Goal: Task Accomplishment & Management: Use online tool/utility

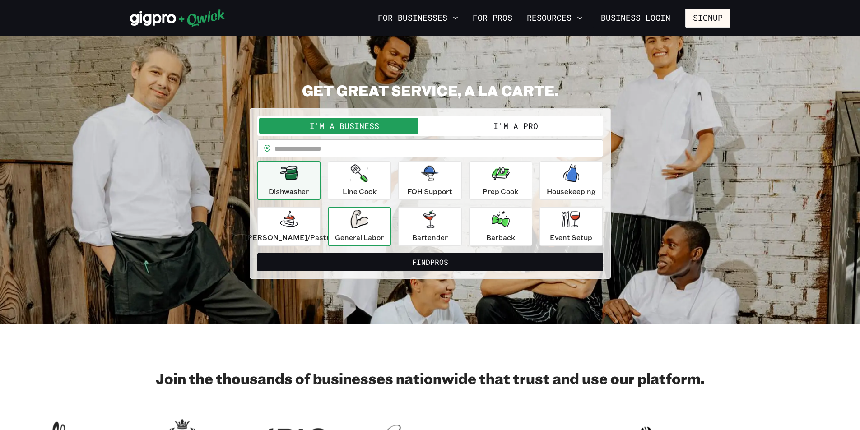
click at [349, 226] on div "General Labor" at bounding box center [359, 226] width 49 height 33
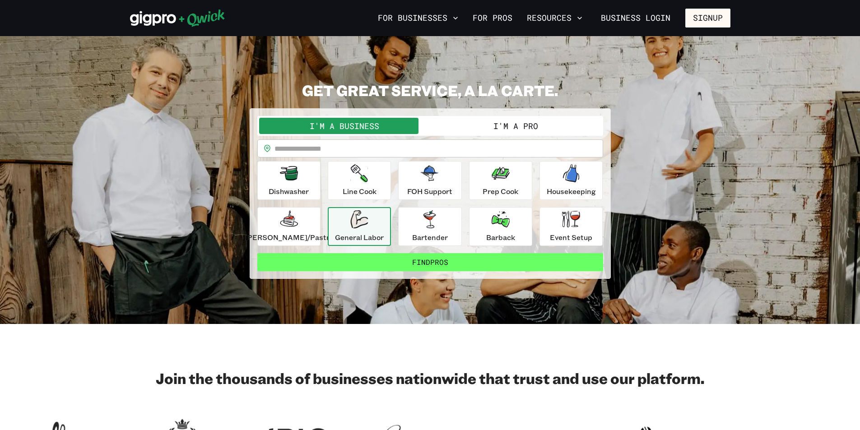
click at [368, 268] on button "Find Pros" at bounding box center [430, 262] width 346 height 18
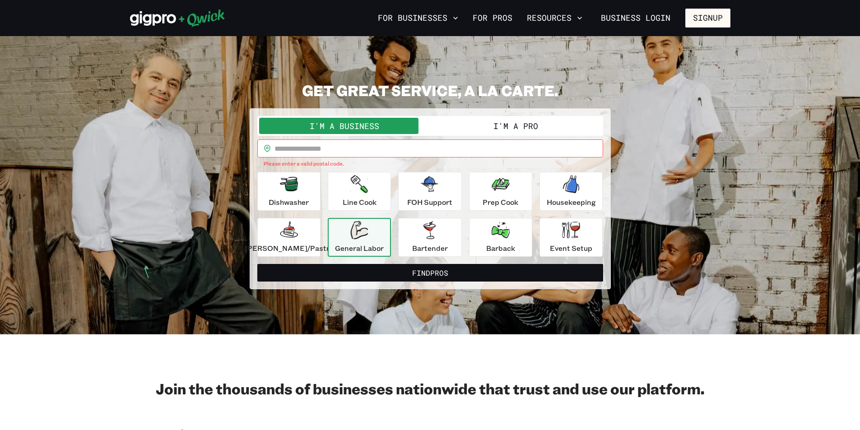
click at [308, 150] on input "text" at bounding box center [439, 149] width 329 height 18
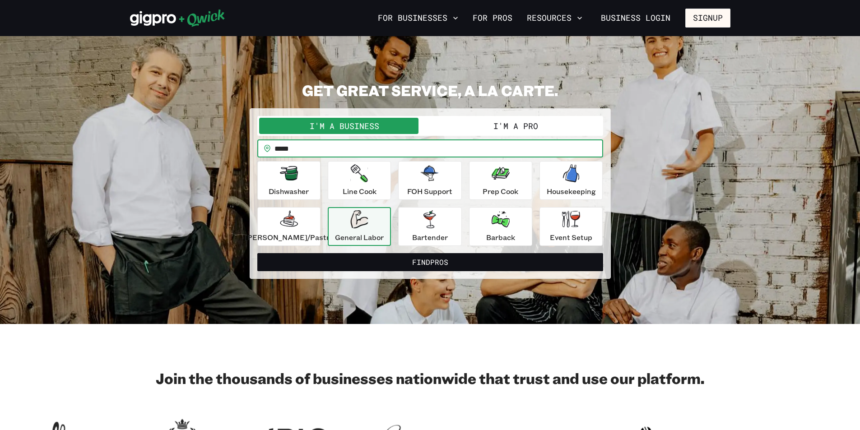
type input "*****"
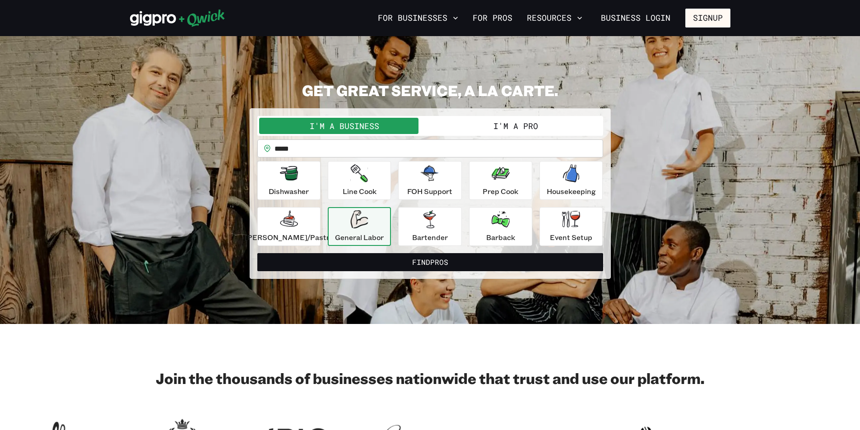
click at [499, 123] on button "I'm a Pro" at bounding box center [515, 126] width 171 height 16
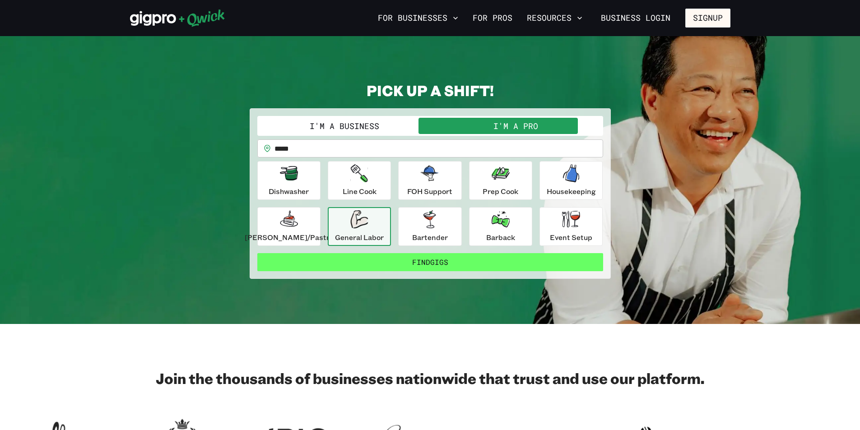
click at [373, 261] on button "Find Gigs" at bounding box center [430, 262] width 346 height 18
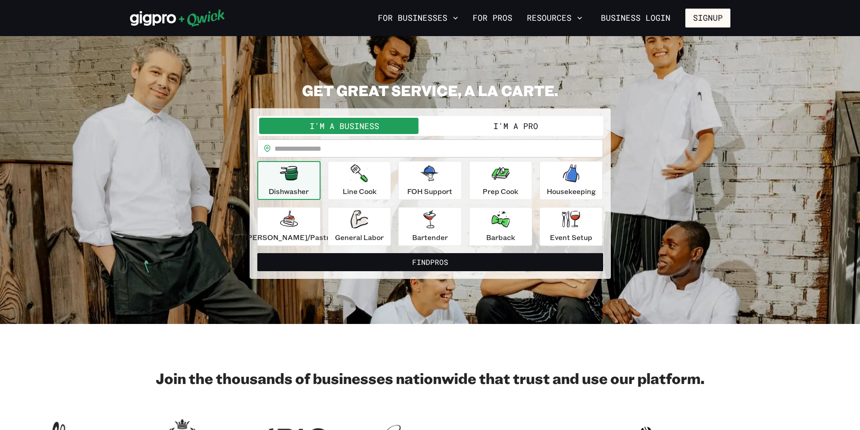
click at [507, 122] on button "I'm a Pro" at bounding box center [515, 126] width 171 height 16
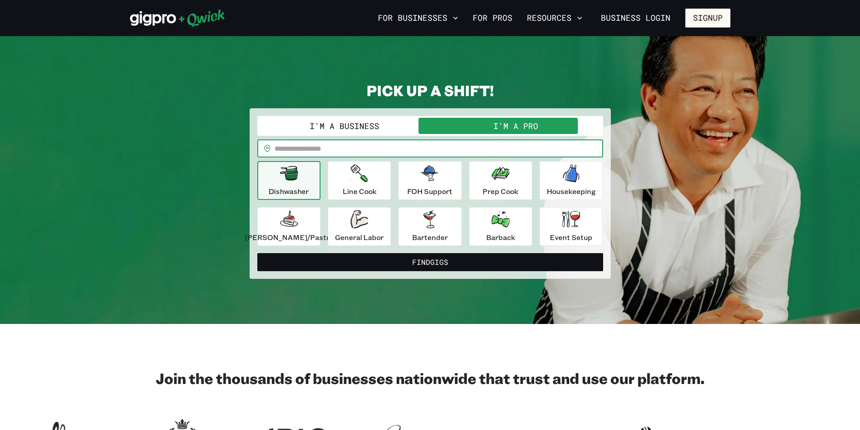
click at [458, 154] on input "text" at bounding box center [439, 149] width 329 height 18
type input "*****"
click at [540, 274] on div "**********" at bounding box center [430, 193] width 361 height 171
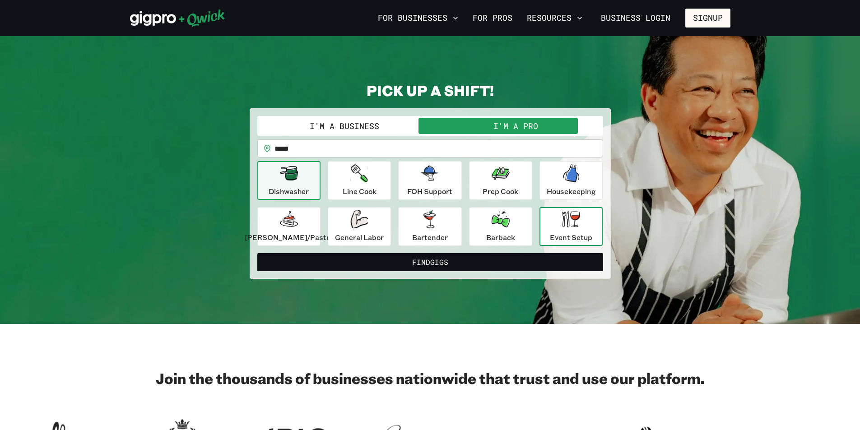
click at [550, 214] on div "Event Setup" at bounding box center [571, 226] width 42 height 33
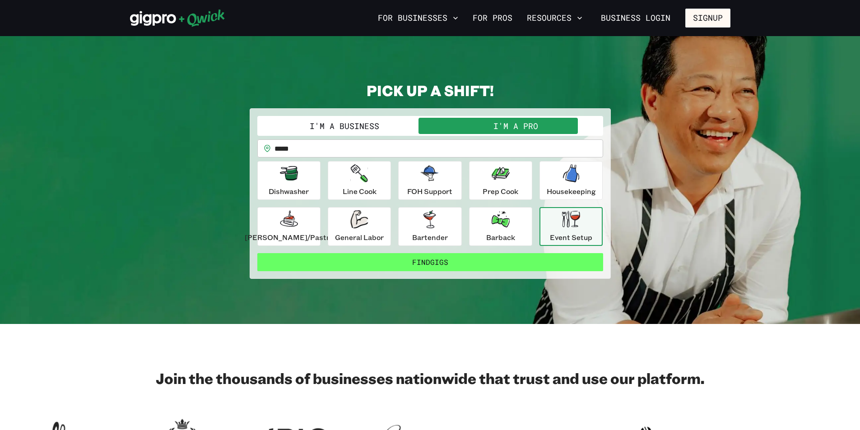
click at [527, 258] on button "Find Gigs" at bounding box center [430, 262] width 346 height 18
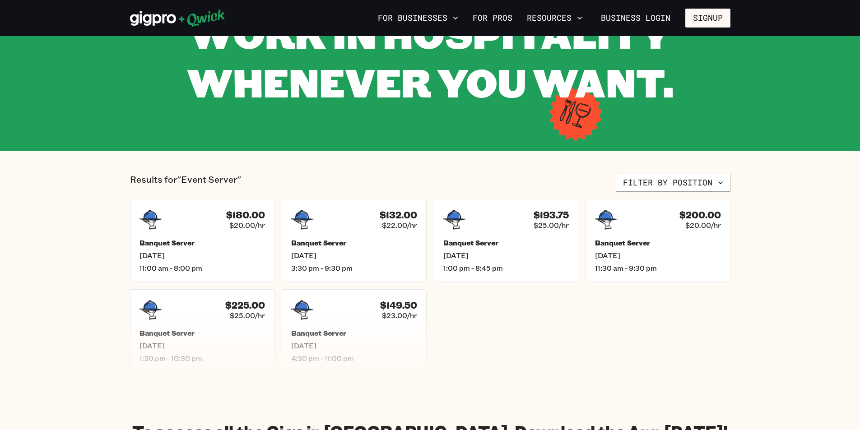
scroll to position [45, 0]
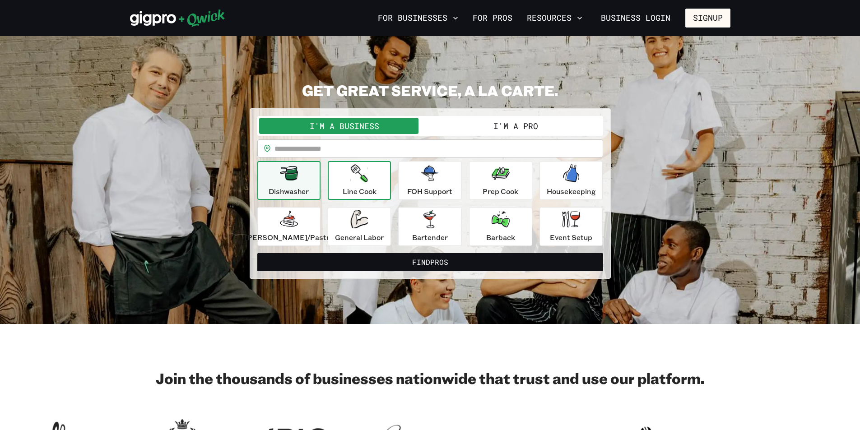
click at [385, 169] on button "Line Cook" at bounding box center [359, 180] width 63 height 39
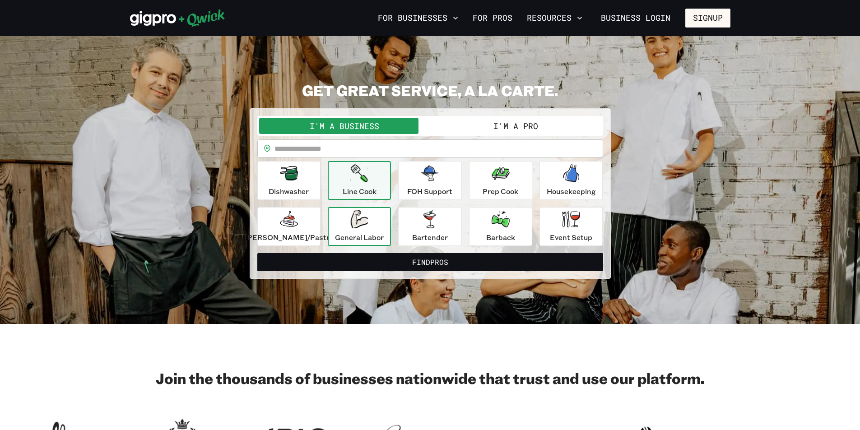
click at [384, 222] on div "General Labor" at bounding box center [359, 226] width 49 height 33
click at [490, 135] on div "I'm a Business I'm a Pro" at bounding box center [430, 126] width 346 height 20
click at [494, 129] on button "I'm a Pro" at bounding box center [515, 126] width 171 height 16
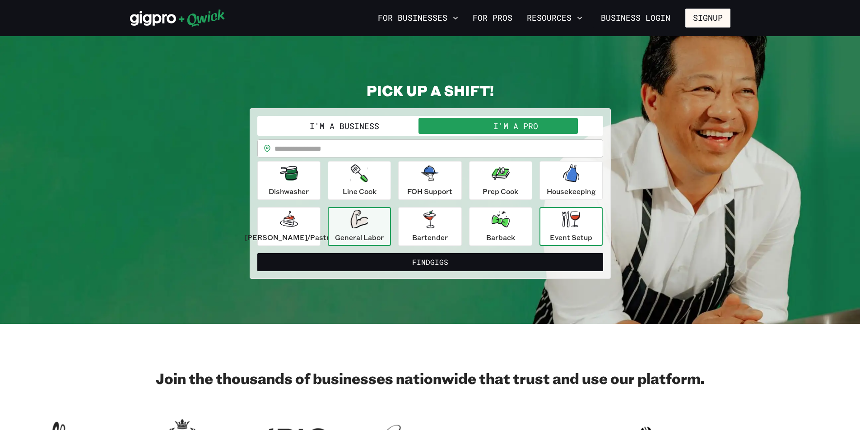
click at [562, 223] on icon "button" at bounding box center [571, 219] width 18 height 17
click at [498, 149] on input "text" at bounding box center [439, 149] width 329 height 18
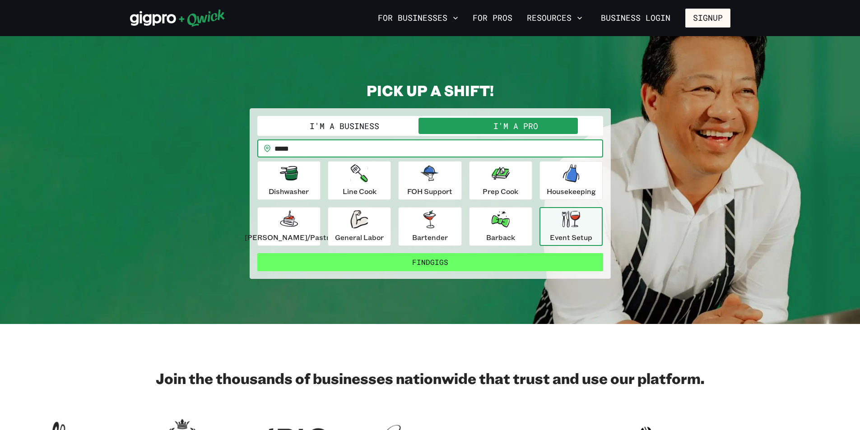
type input "*****"
click at [495, 261] on button "Find Gigs" at bounding box center [430, 262] width 346 height 18
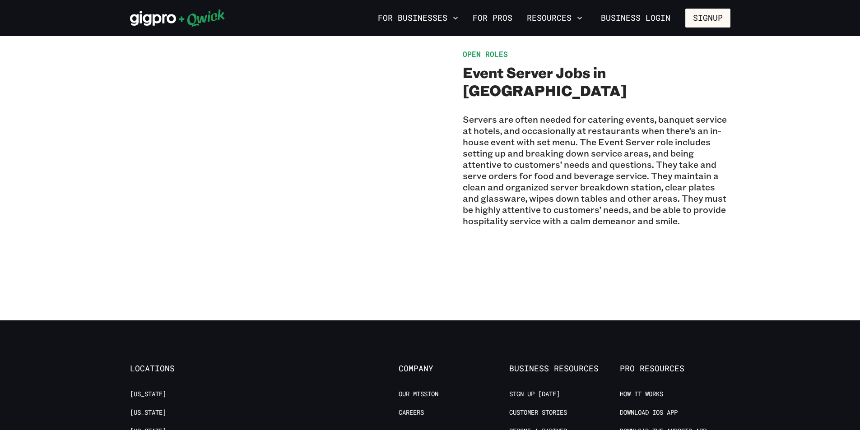
scroll to position [316, 0]
